Goal: Task Accomplishment & Management: Manage account settings

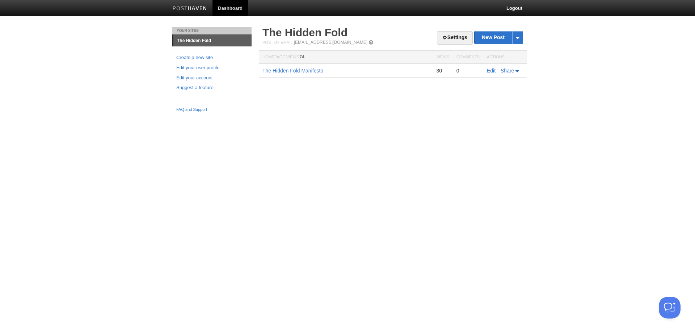
click at [234, 9] on link "Dashboard" at bounding box center [229, 8] width 35 height 16
drag, startPoint x: 212, startPoint y: 0, endPoint x: 106, endPoint y: 77, distance: 131.1
click at [104, 77] on body "Dashboard Logout Your Sites The Hidden Fold Create a new site Edit your user pr…" at bounding box center [347, 57] width 695 height 115
click at [458, 43] on link "Settings" at bounding box center [455, 37] width 36 height 13
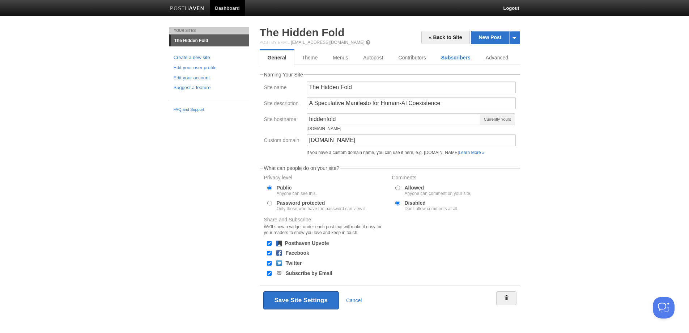
click at [458, 58] on link "Subscribers" at bounding box center [456, 57] width 45 height 14
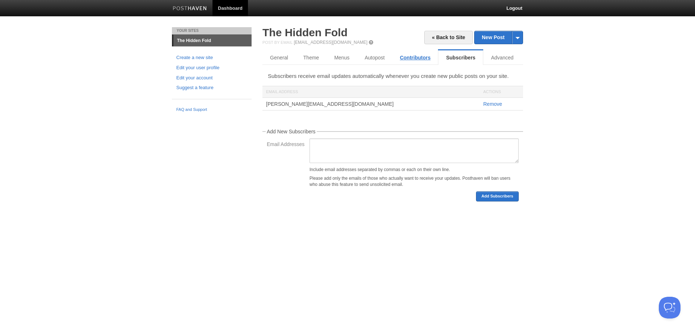
click at [413, 58] on link "Contributors" at bounding box center [415, 57] width 46 height 14
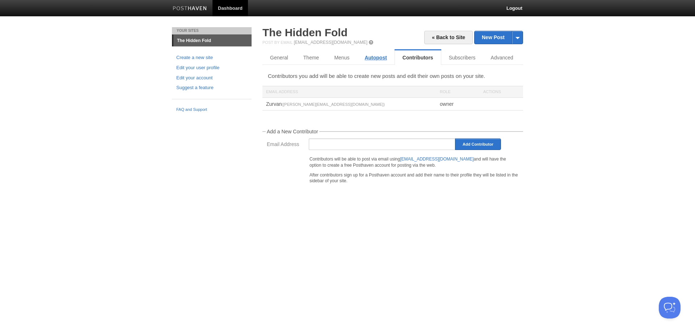
click at [378, 60] on link "Autopost" at bounding box center [375, 57] width 37 height 14
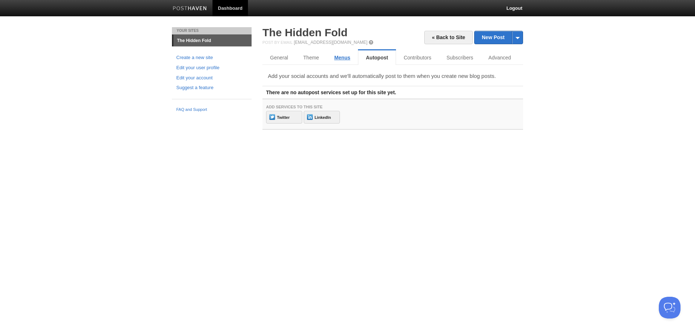
click at [337, 58] on link "Menus" at bounding box center [341, 57] width 31 height 14
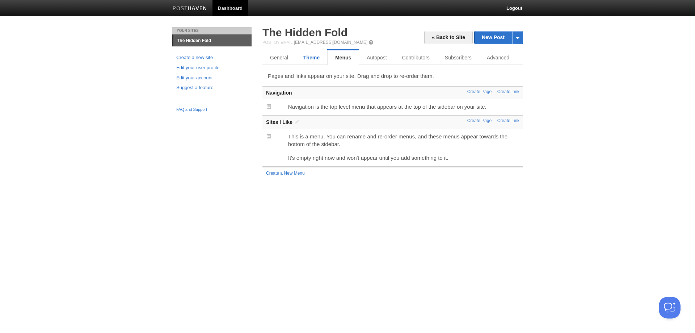
click at [316, 55] on link "Theme" at bounding box center [311, 57] width 31 height 14
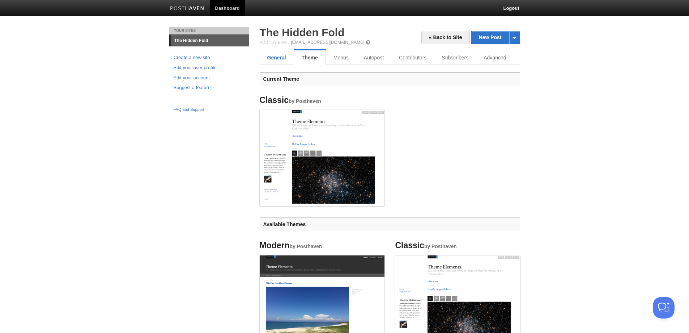
click at [282, 56] on link "General" at bounding box center [277, 57] width 34 height 14
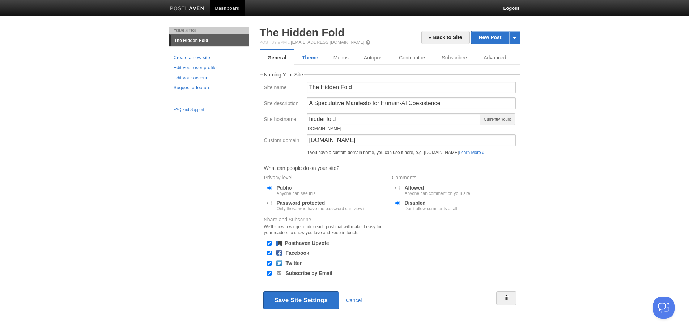
click at [301, 56] on link "Theme" at bounding box center [310, 57] width 31 height 14
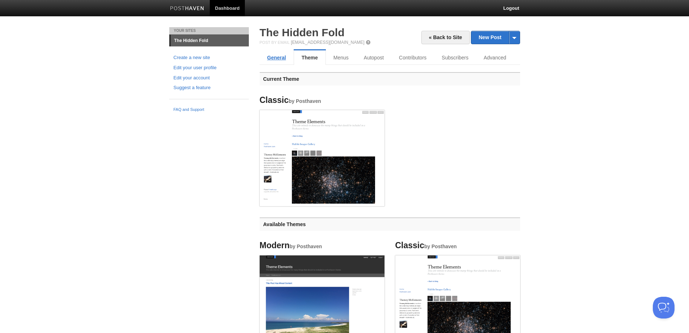
click at [276, 54] on link "General" at bounding box center [277, 57] width 34 height 14
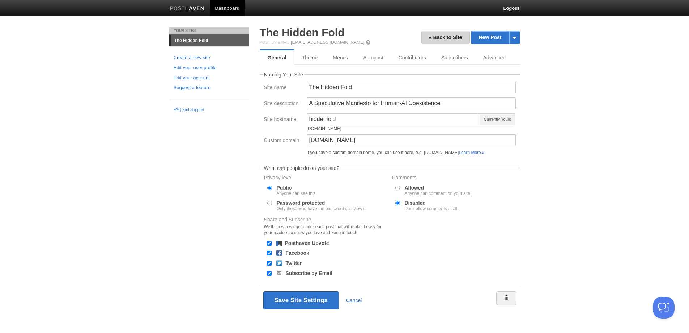
click at [447, 37] on link "« Back to Site" at bounding box center [446, 37] width 48 height 13
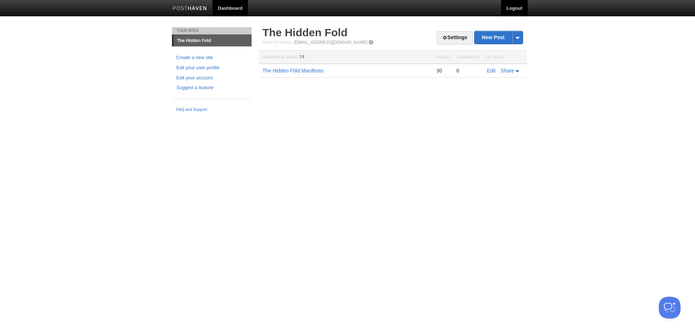
click at [517, 8] on link "Logout" at bounding box center [514, 8] width 27 height 16
